Goal: Use online tool/utility: Utilize a website feature to perform a specific function

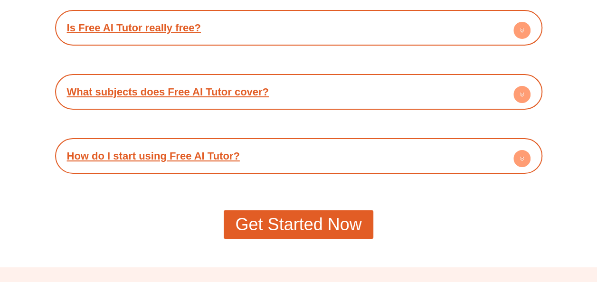
scroll to position [1738, 0]
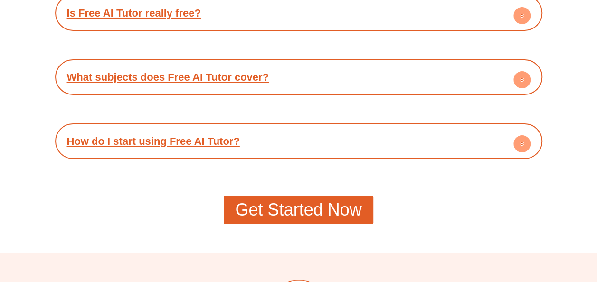
click at [287, 199] on link "Get Started Now" at bounding box center [298, 210] width 149 height 28
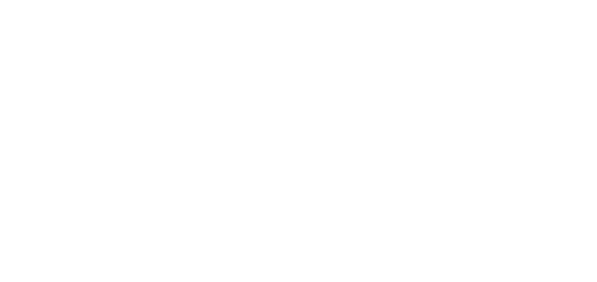
scroll to position [142, 0]
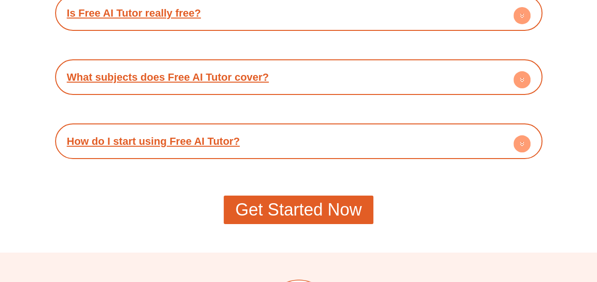
click at [314, 215] on span "Get Started Now" at bounding box center [298, 209] width 126 height 17
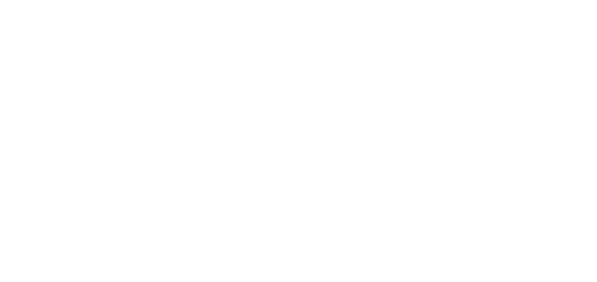
scroll to position [190, 0]
